Goal: Task Accomplishment & Management: Manage account settings

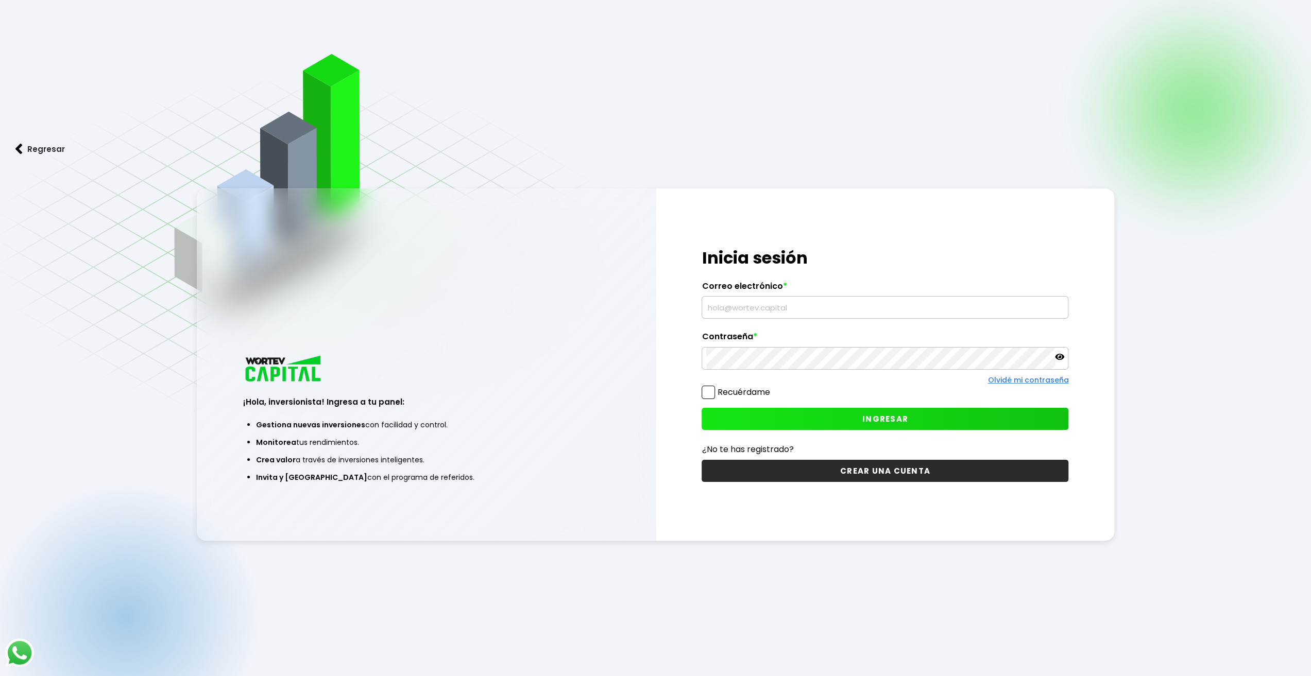
click at [721, 311] on input "text" at bounding box center [884, 308] width 357 height 22
type input "F"
type input "[EMAIL_ADDRESS][DOMAIN_NAME]"
click at [915, 420] on button "INGRESAR" at bounding box center [885, 419] width 367 height 22
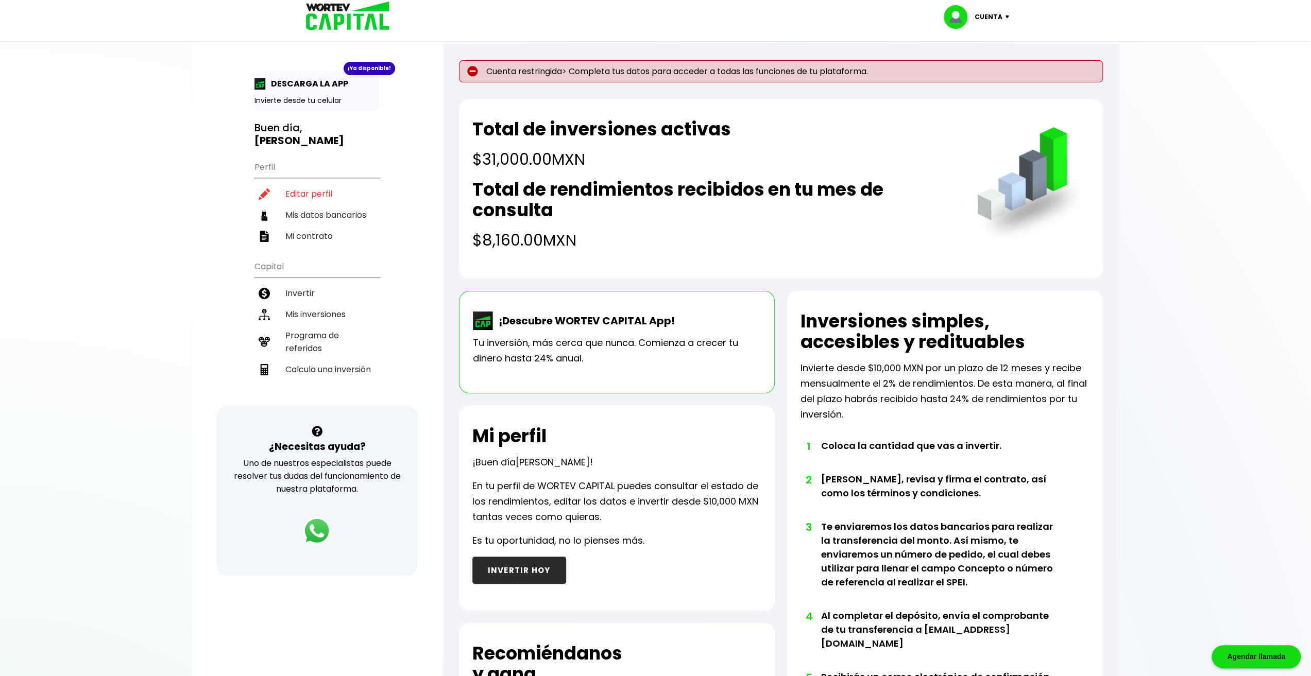
click at [1004, 18] on img at bounding box center [1009, 16] width 14 height 3
click at [976, 71] on li "Cerrar sesión" at bounding box center [977, 68] width 82 height 21
